Goal: Task Accomplishment & Management: Use online tool/utility

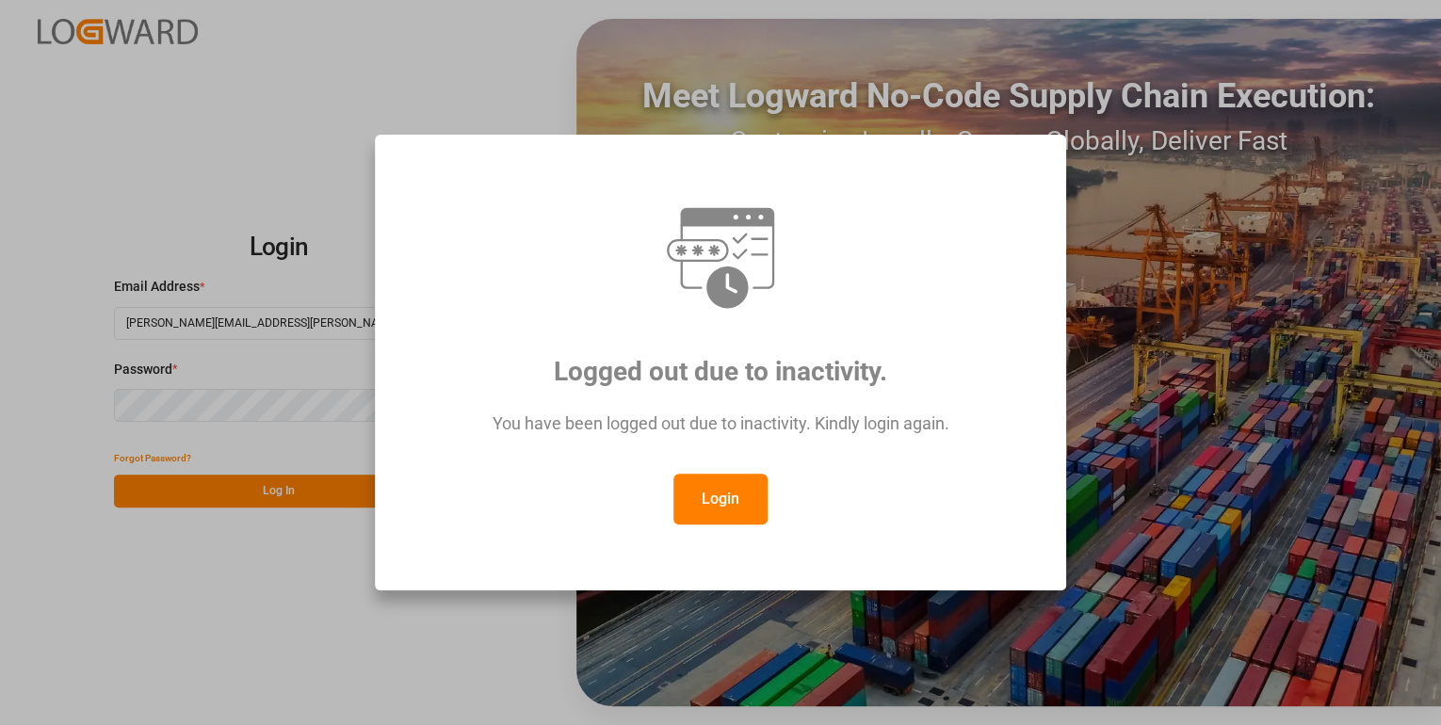
click at [699, 502] on button "Login" at bounding box center [720, 499] width 94 height 51
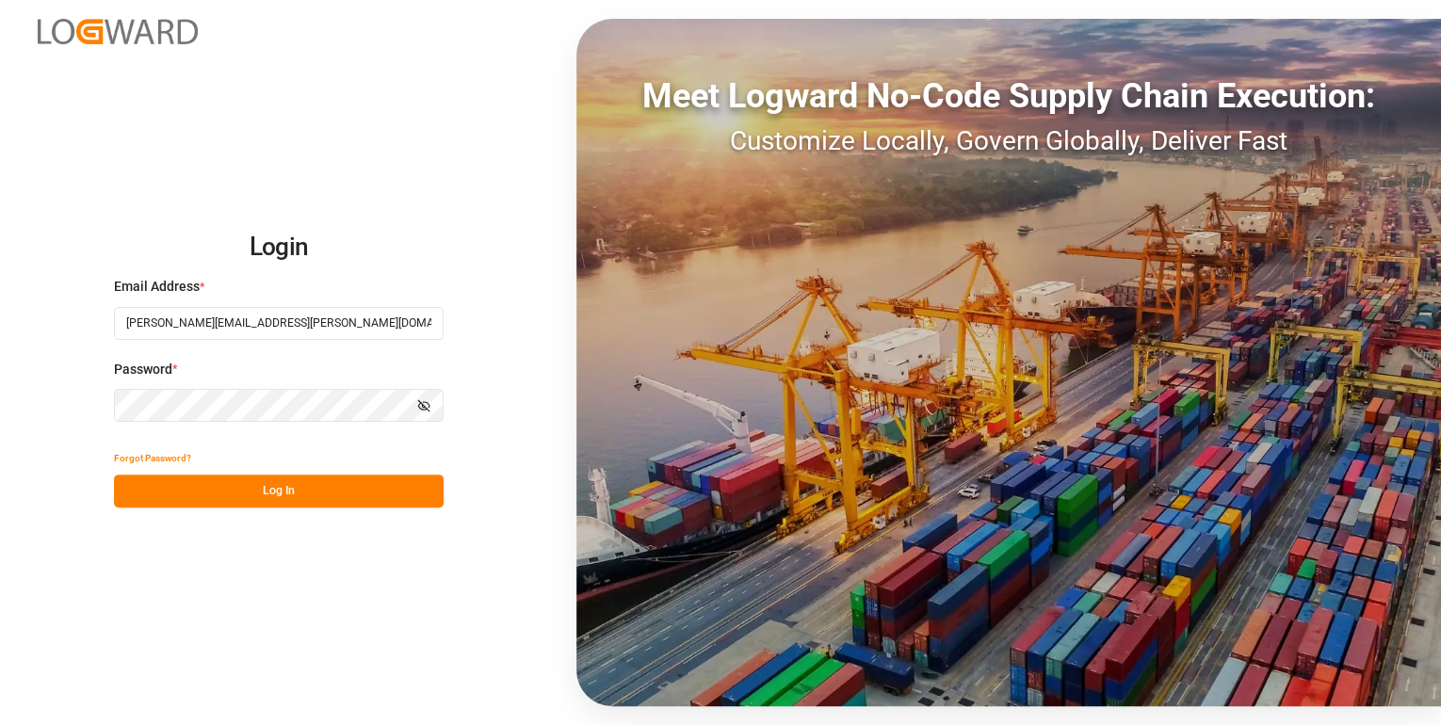
click at [380, 483] on button "Log In" at bounding box center [279, 491] width 330 height 33
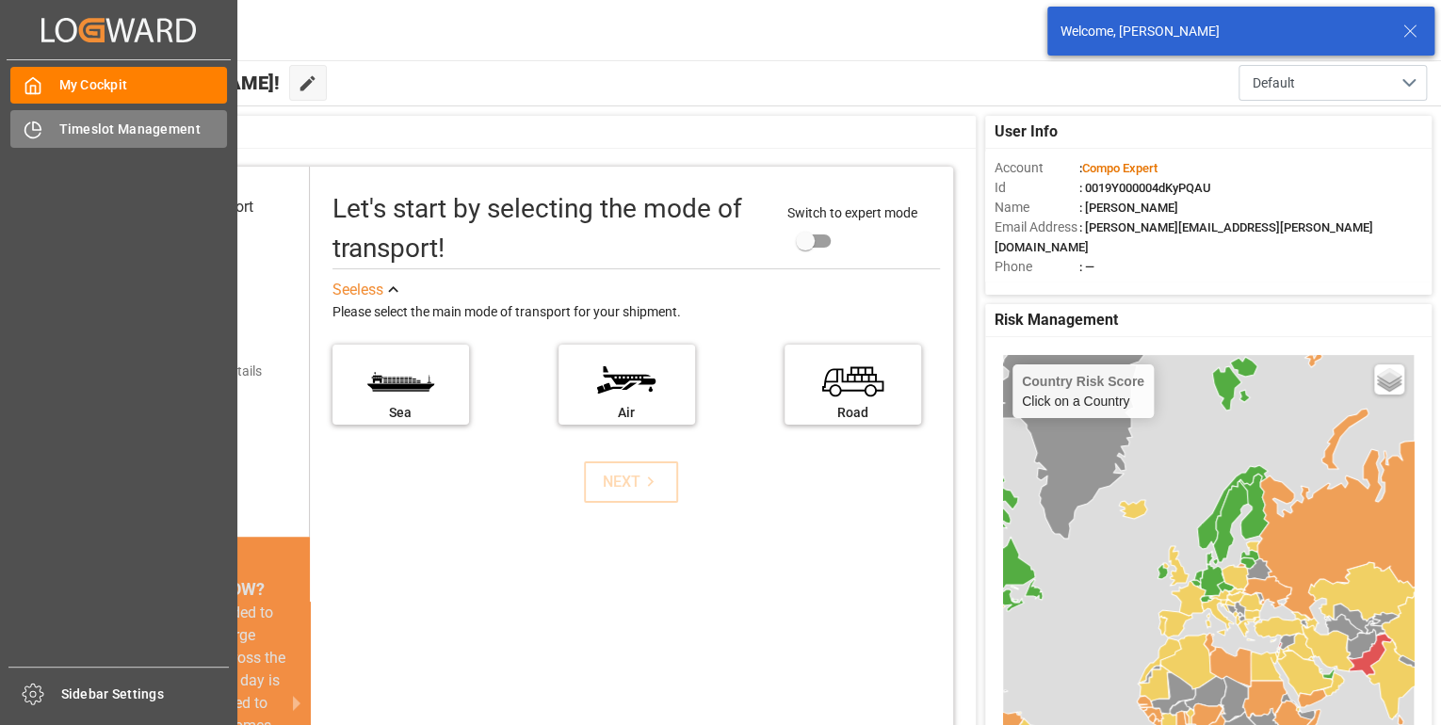
click at [60, 129] on span "Timeslot Management" at bounding box center [143, 130] width 169 height 20
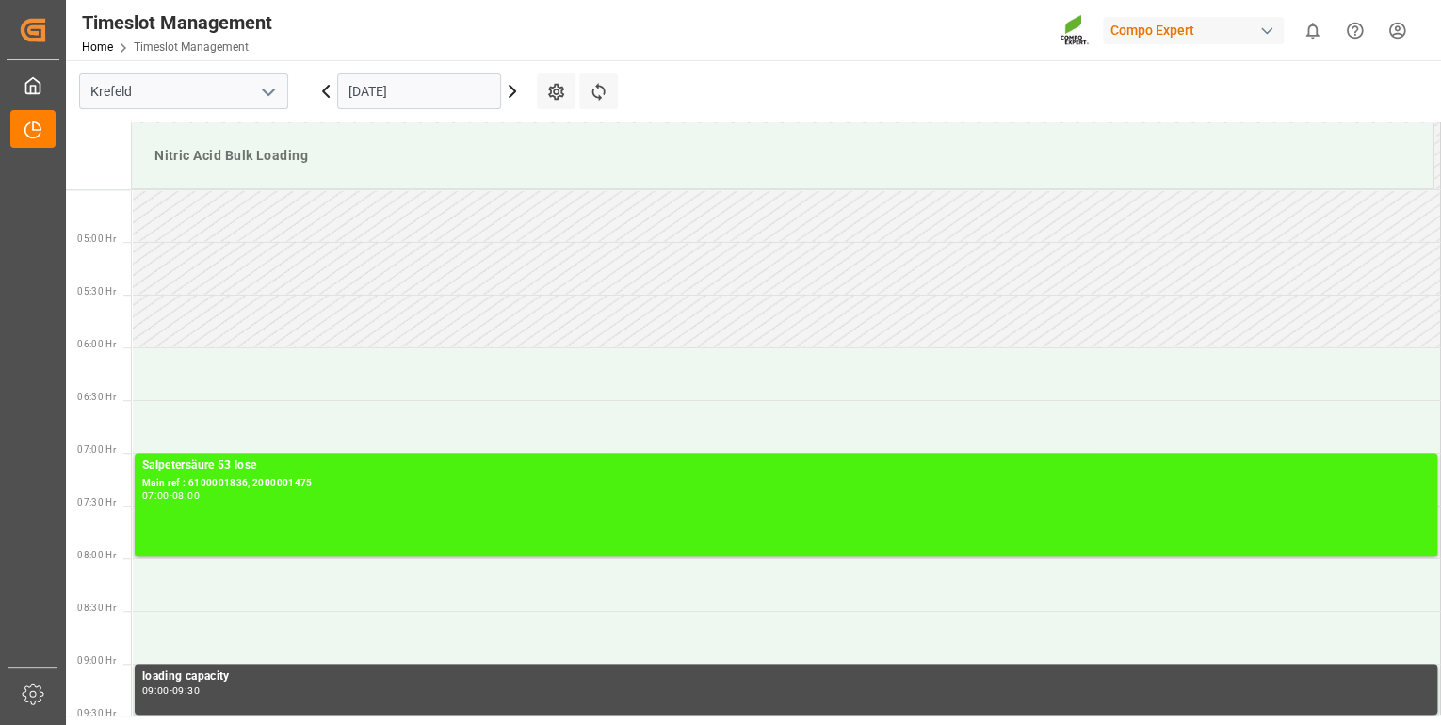
scroll to position [515, 0]
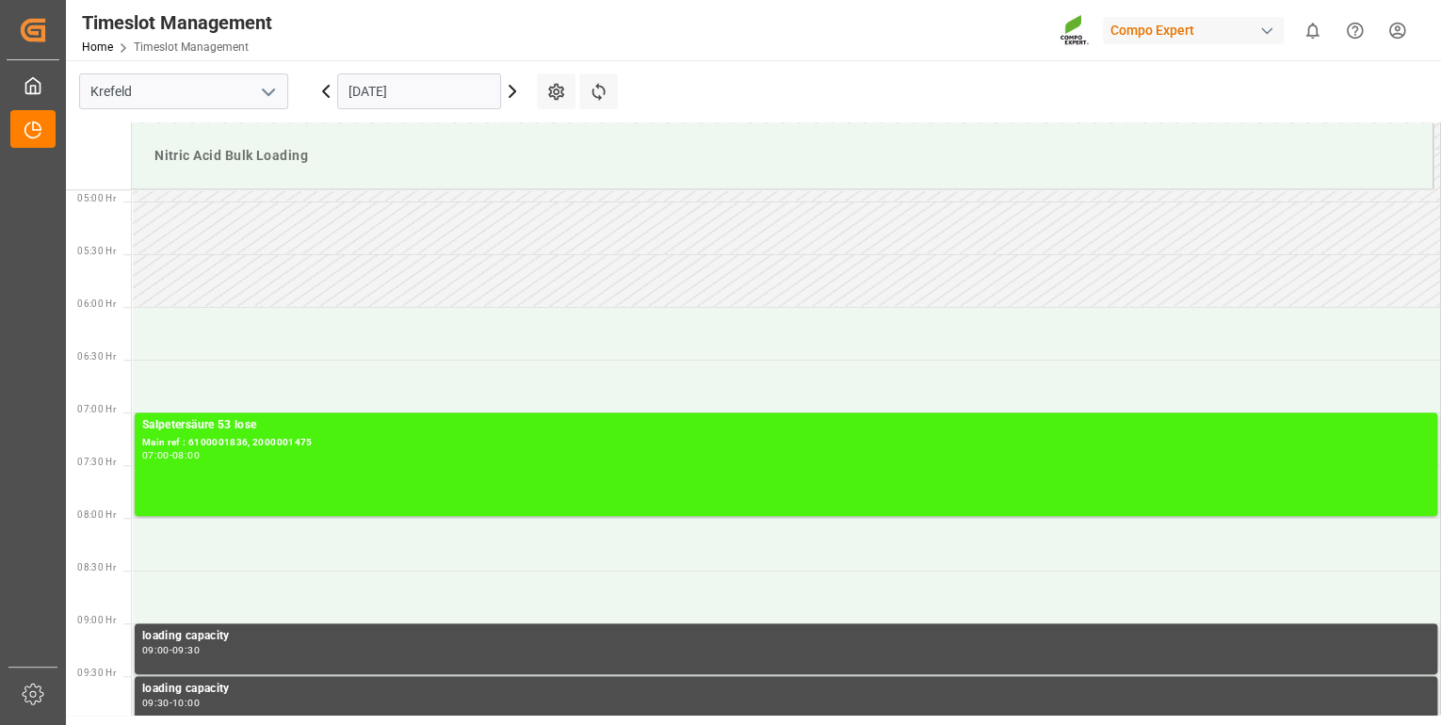
click at [515, 92] on icon at bounding box center [512, 91] width 23 height 23
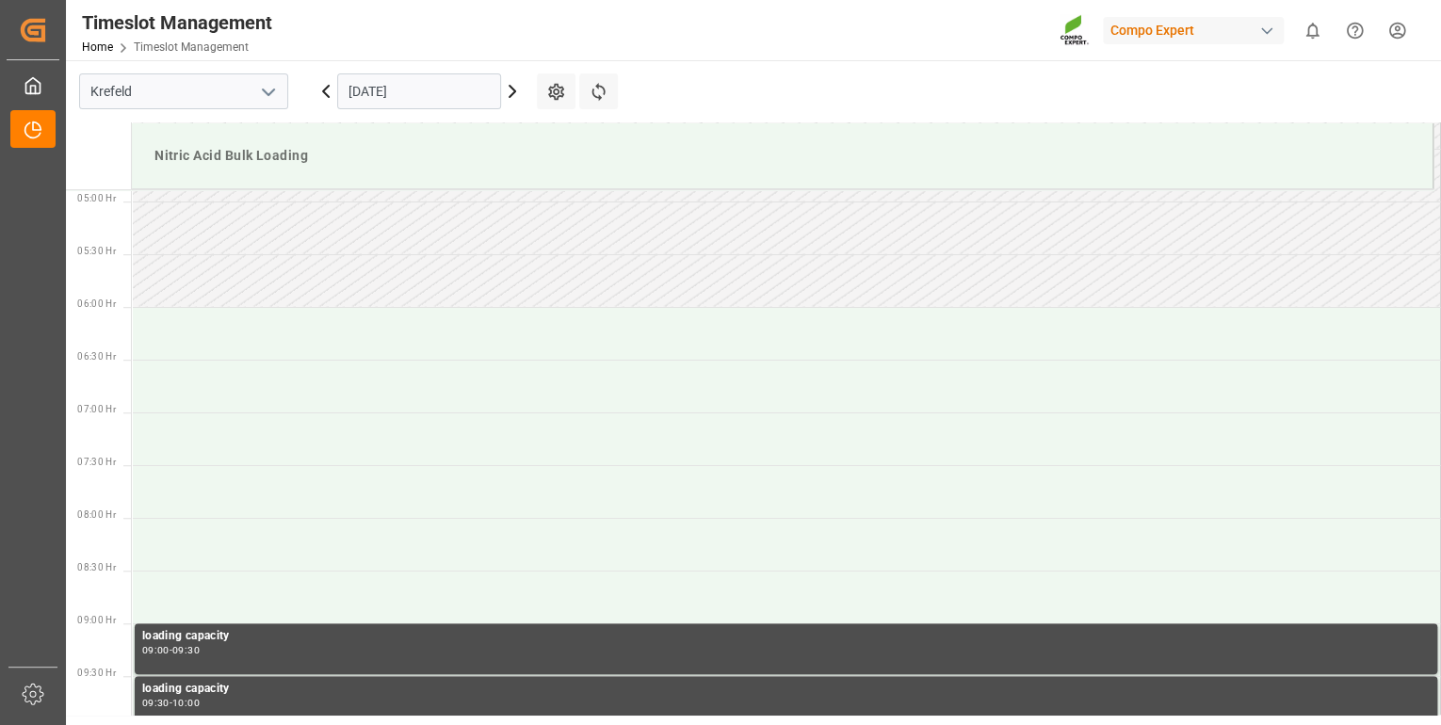
click at [515, 92] on icon at bounding box center [512, 91] width 23 height 23
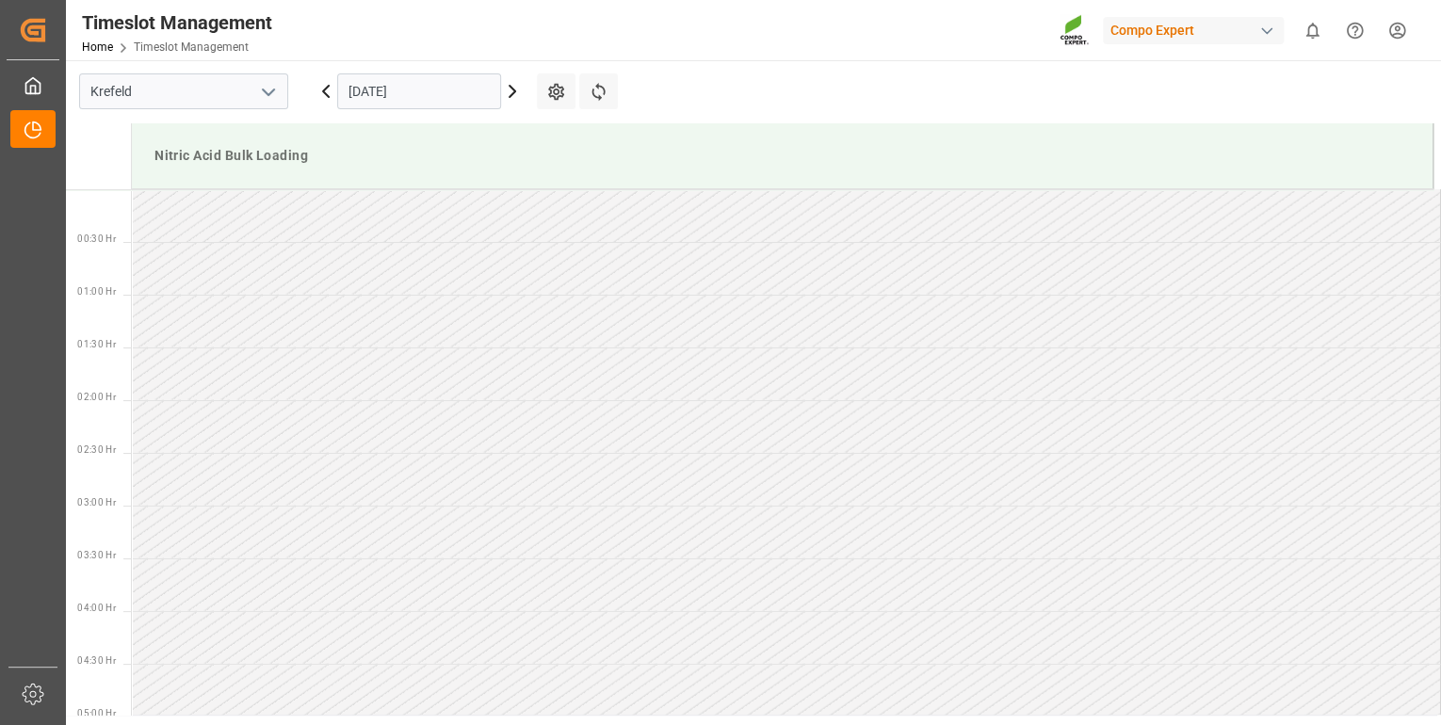
scroll to position [289, 0]
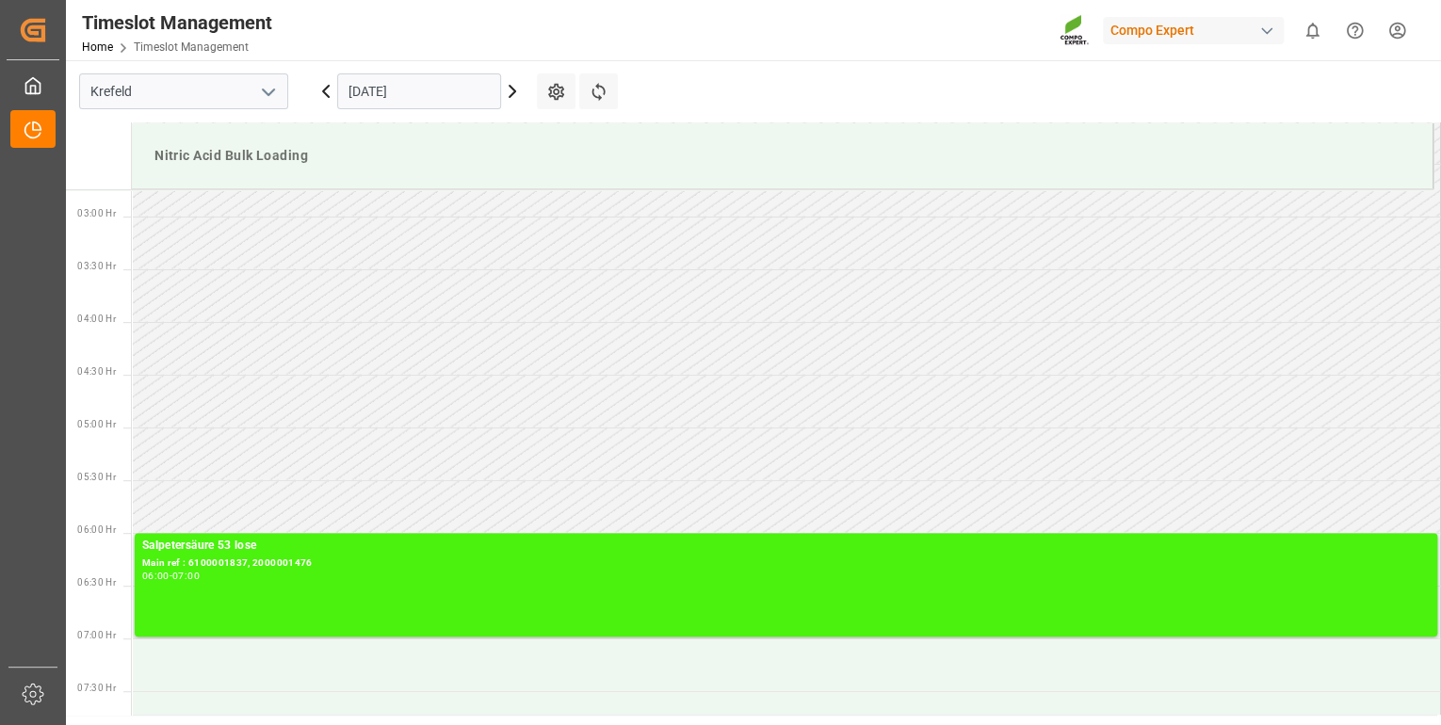
click at [515, 92] on icon at bounding box center [512, 91] width 23 height 23
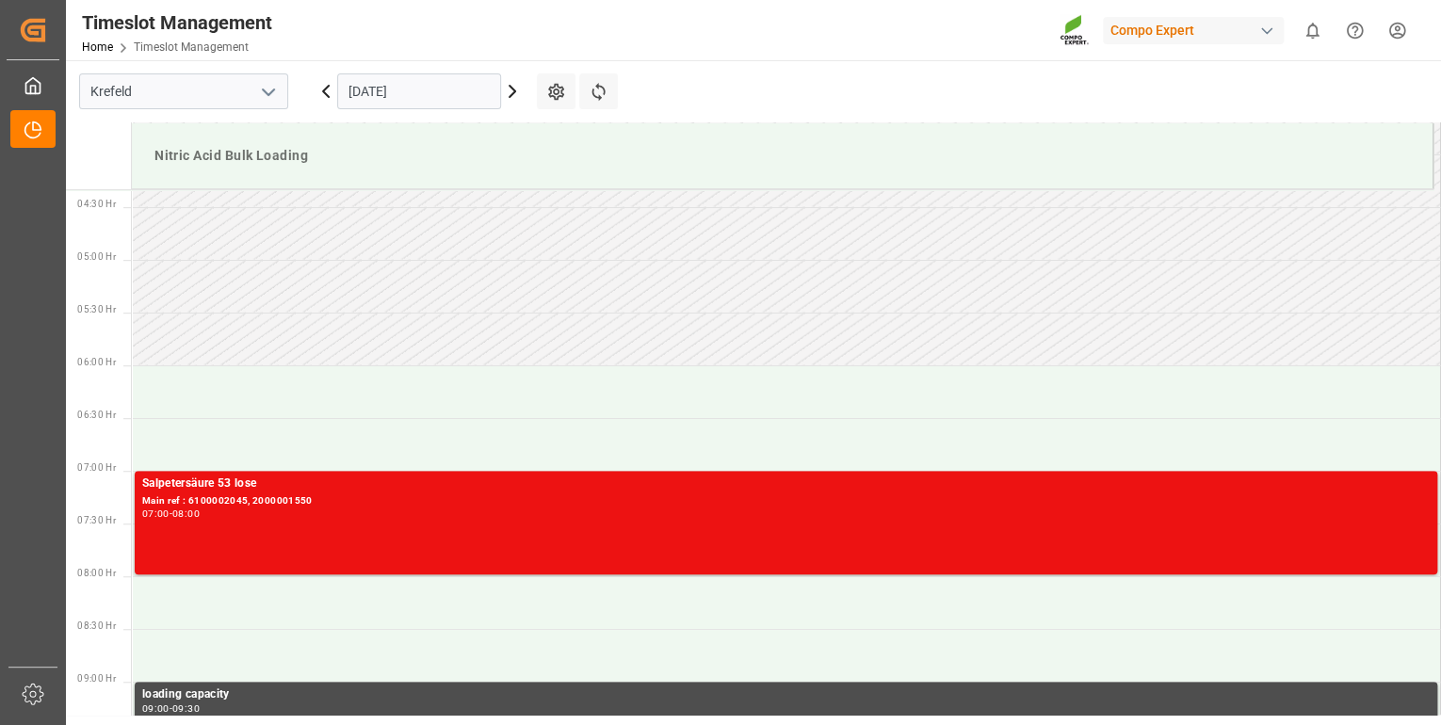
scroll to position [440, 0]
